Goal: Find specific page/section: Find specific page/section

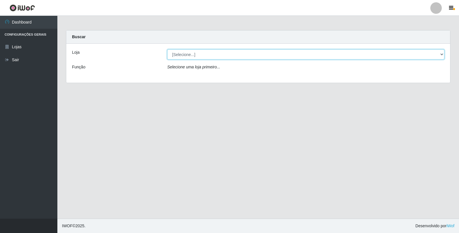
click at [441, 54] on select "[Selecione...] Queiroz Atacadão - Ceará Mirim" at bounding box center [305, 54] width 277 height 10
select select "465"
click at [167, 49] on select "[Selecione...] Queiroz Atacadão - Ceará Mirim" at bounding box center [305, 54] width 277 height 10
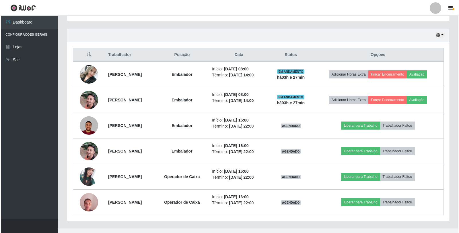
scroll to position [199, 0]
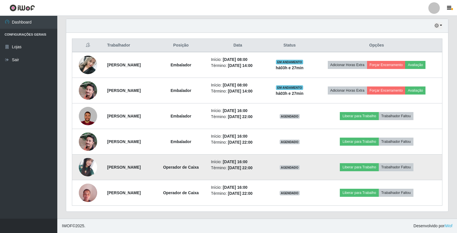
click at [83, 165] on img at bounding box center [88, 167] width 18 height 18
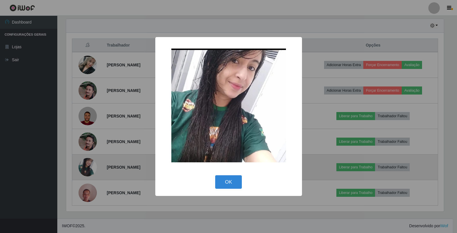
scroll to position [119, 379]
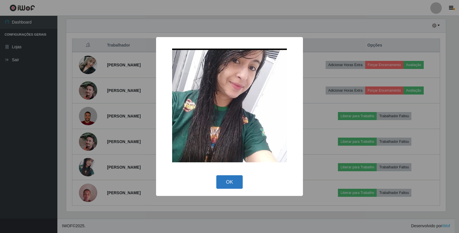
click at [218, 186] on button "OK" at bounding box center [229, 181] width 27 height 13
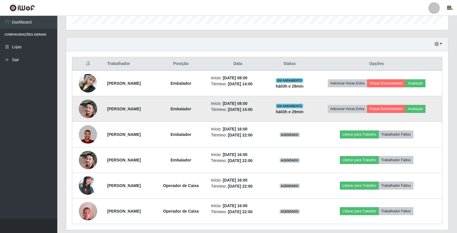
scroll to position [199, 0]
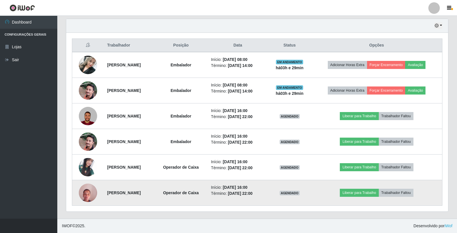
click at [82, 195] on img at bounding box center [88, 192] width 18 height 24
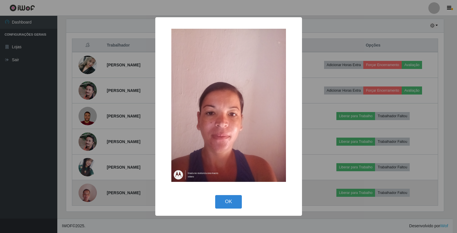
scroll to position [119, 379]
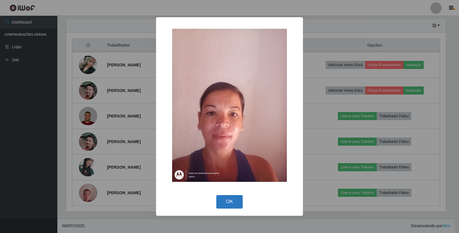
click at [219, 202] on button "OK" at bounding box center [229, 201] width 27 height 13
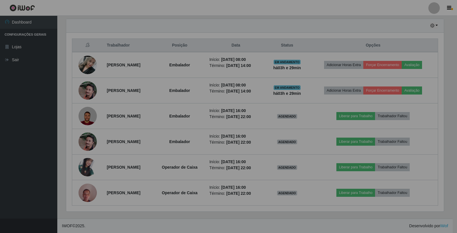
scroll to position [119, 382]
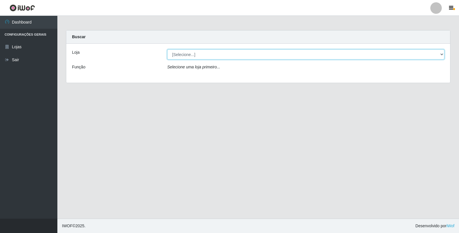
click at [439, 56] on select "[Selecione...] Queiroz Atacadão - Ceará Mirim" at bounding box center [305, 54] width 277 height 10
select select "465"
click at [167, 49] on select "[Selecione...] Queiroz Atacadão - Ceará Mirim" at bounding box center [305, 54] width 277 height 10
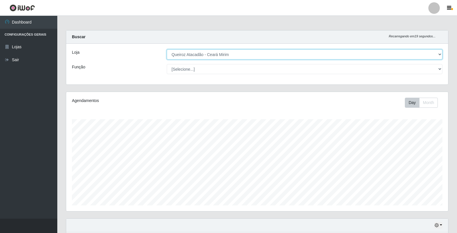
click at [442, 54] on select "[Selecione...] Queiroz Atacadão - Ceará Mirim" at bounding box center [305, 54] width 276 height 10
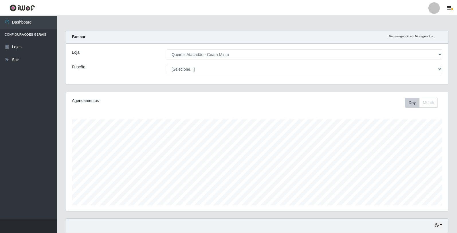
click at [391, 88] on div "Carregando... Buscar Recarregando em 18 segundos... Loja [Selecione...] Queiroz…" at bounding box center [257, 60] width 391 height 61
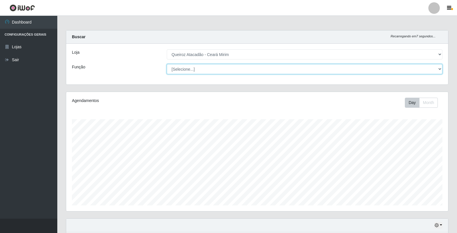
click at [438, 68] on select "[Selecione...] Embalador Embalador + Embalador ++ Operador de Caixa Operador de…" at bounding box center [305, 69] width 276 height 10
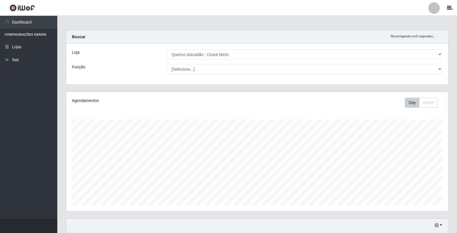
click at [110, 85] on div "Carregando... Buscar Recarregando em 5 segundos... Loja [Selecione...] Queiroz …" at bounding box center [257, 60] width 391 height 61
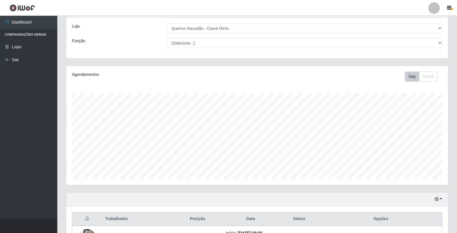
scroll to position [115, 0]
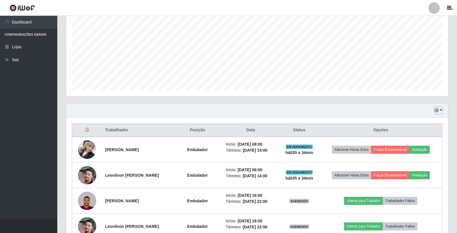
click at [441, 113] on button "button" at bounding box center [439, 110] width 8 height 7
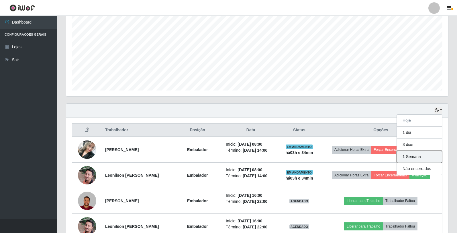
click at [427, 155] on button "1 Semana" at bounding box center [419, 157] width 45 height 12
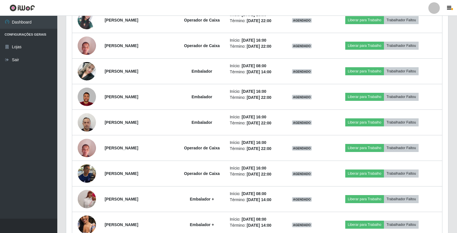
scroll to position [287, 0]
